Goal: Information Seeking & Learning: Learn about a topic

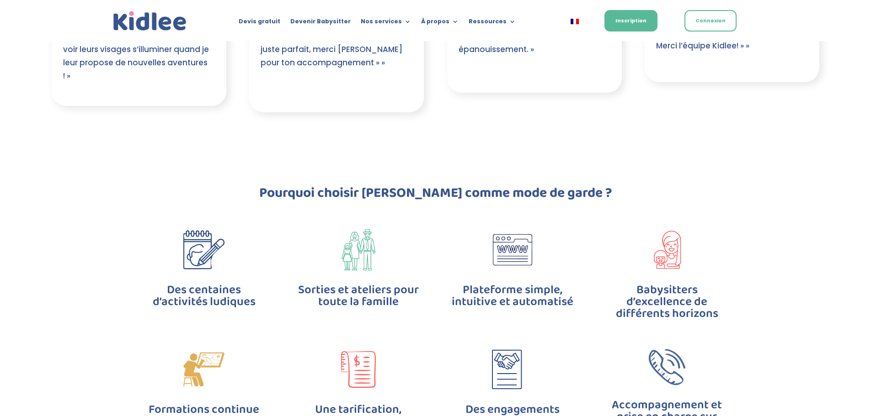
scroll to position [2148, 0]
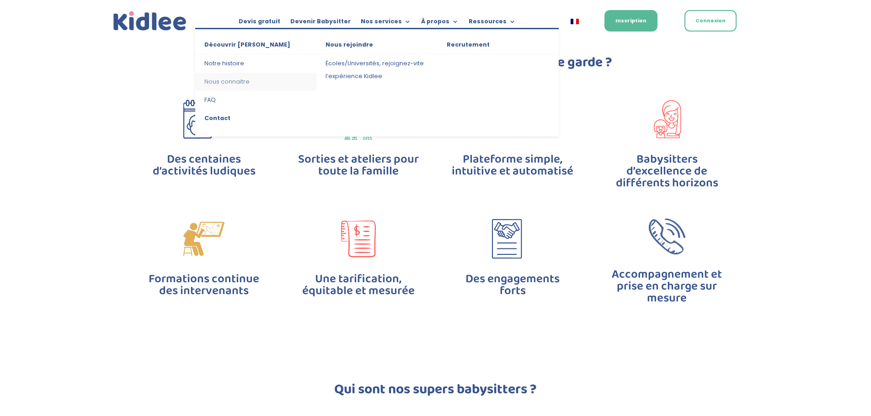
click at [239, 80] on link "Nous connaitre" at bounding box center [255, 82] width 121 height 18
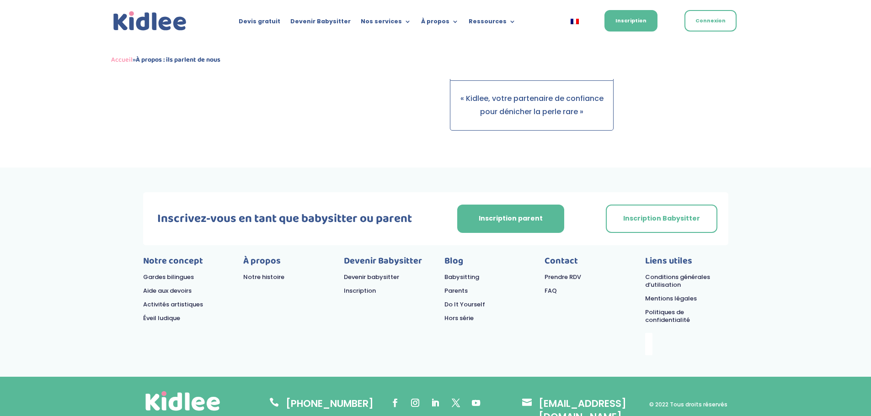
scroll to position [1011, 0]
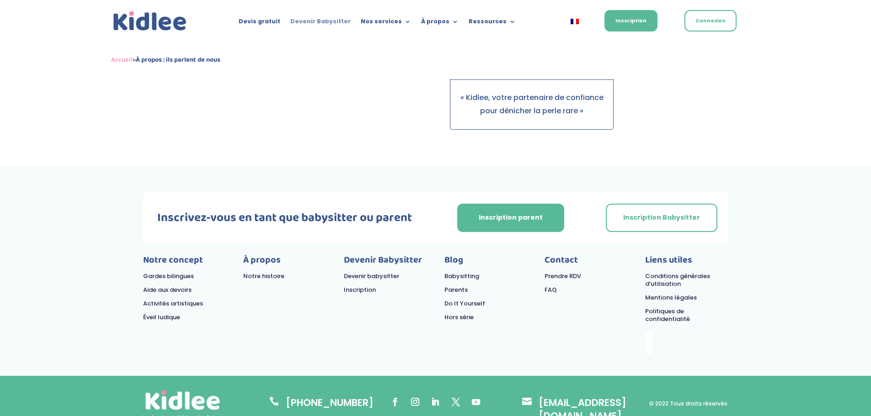
click at [319, 18] on link "Devenir Babysitter" at bounding box center [320, 23] width 60 height 10
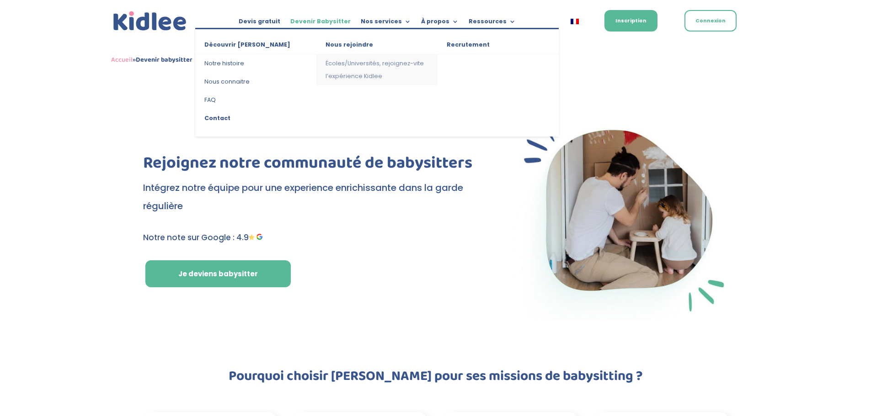
click at [363, 76] on link "Écoles/Universités, rejoignez-vite l’expérience Kidlee" at bounding box center [376, 69] width 121 height 31
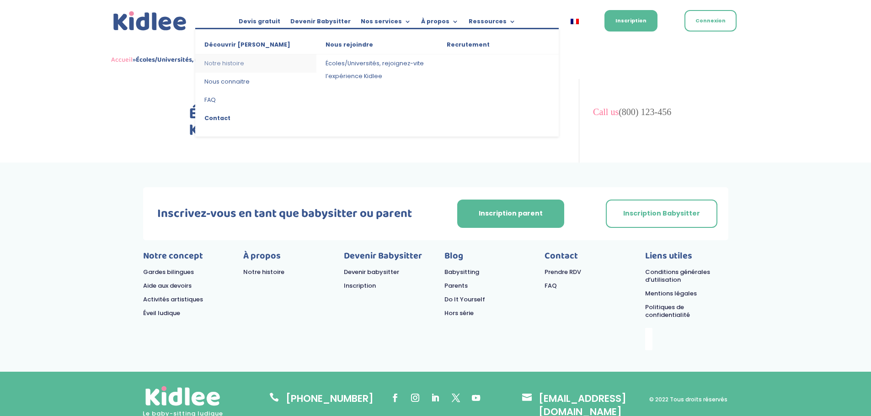
click at [232, 67] on link "Notre histoire" at bounding box center [255, 63] width 121 height 18
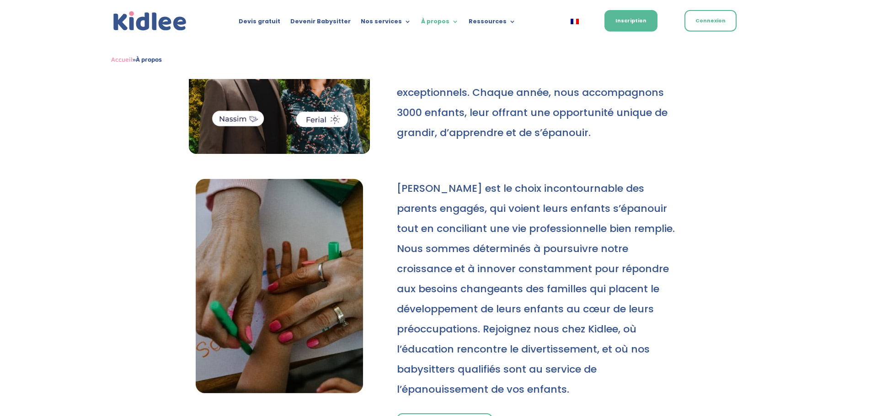
scroll to position [366, 0]
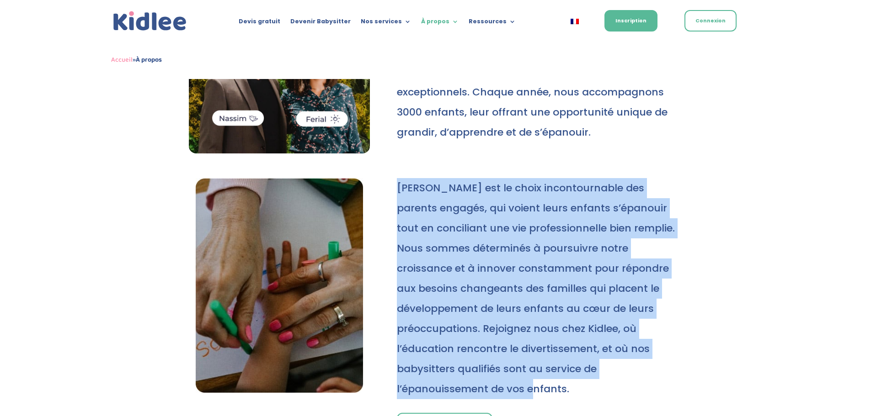
drag, startPoint x: 397, startPoint y: 184, endPoint x: 655, endPoint y: 370, distance: 318.2
click at [655, 370] on p "[PERSON_NAME] est le choix incontournable des parents engagés, qui voient leurs…" at bounding box center [539, 288] width 285 height 221
copy p "[PERSON_NAME] est le choix incontournable des parents engagés, qui voient leurs…"
